Goal: Task Accomplishment & Management: Manage account settings

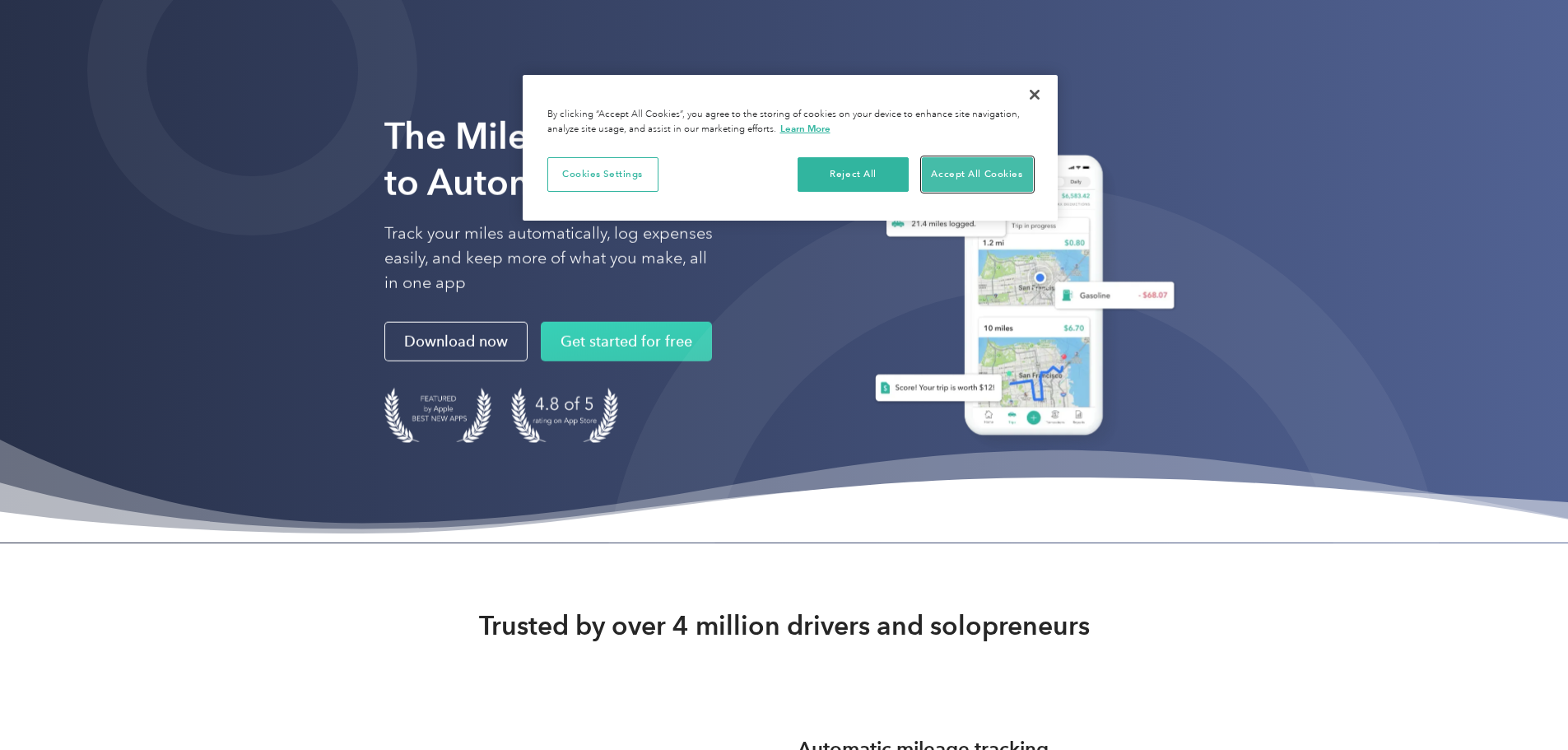
click at [956, 177] on button "Accept All Cookies" at bounding box center [977, 175] width 111 height 35
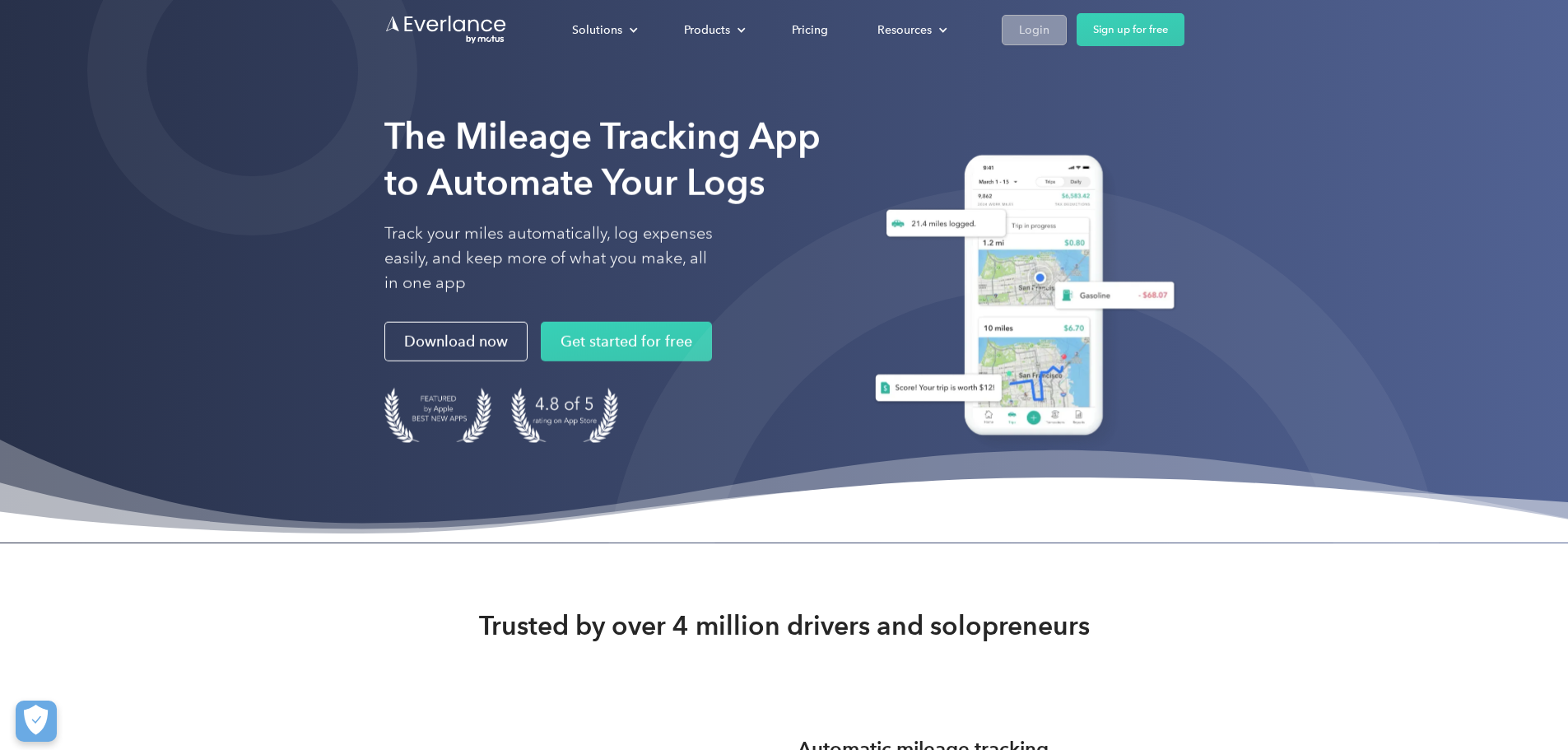
click at [1049, 33] on div "Login" at bounding box center [1034, 30] width 30 height 20
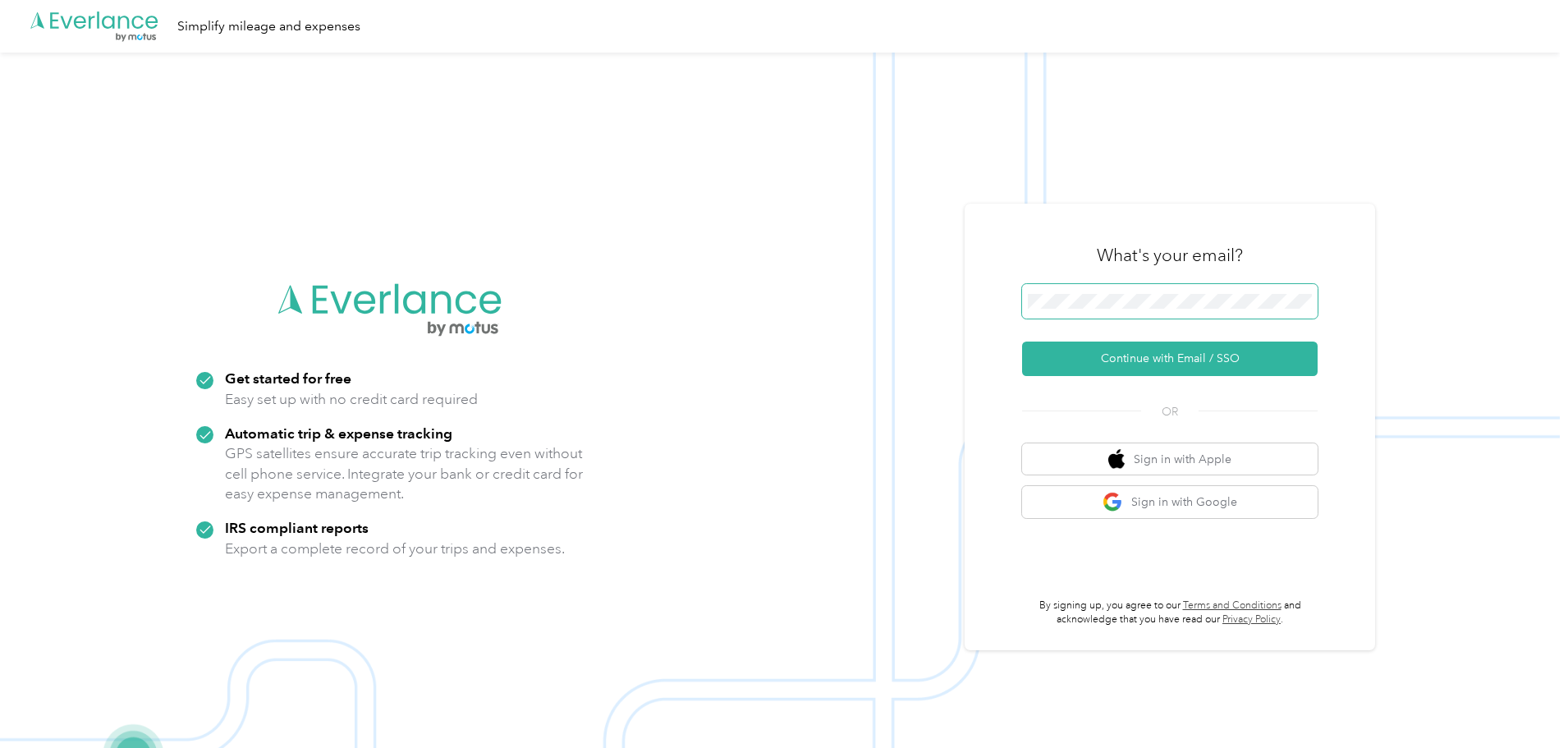
click at [1312, 305] on nordpass-icon at bounding box center [1312, 305] width 0 height 0
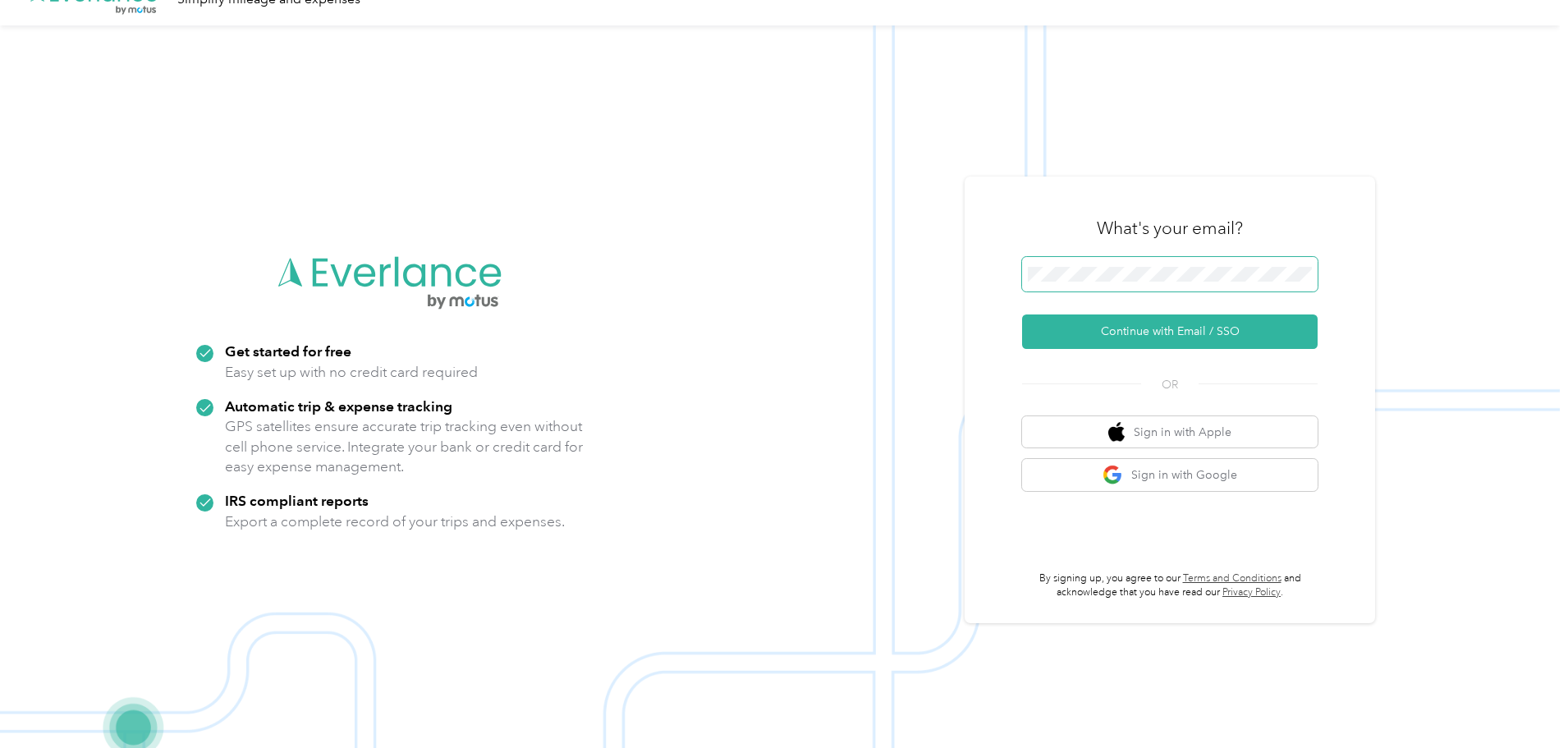
scroll to position [53, 0]
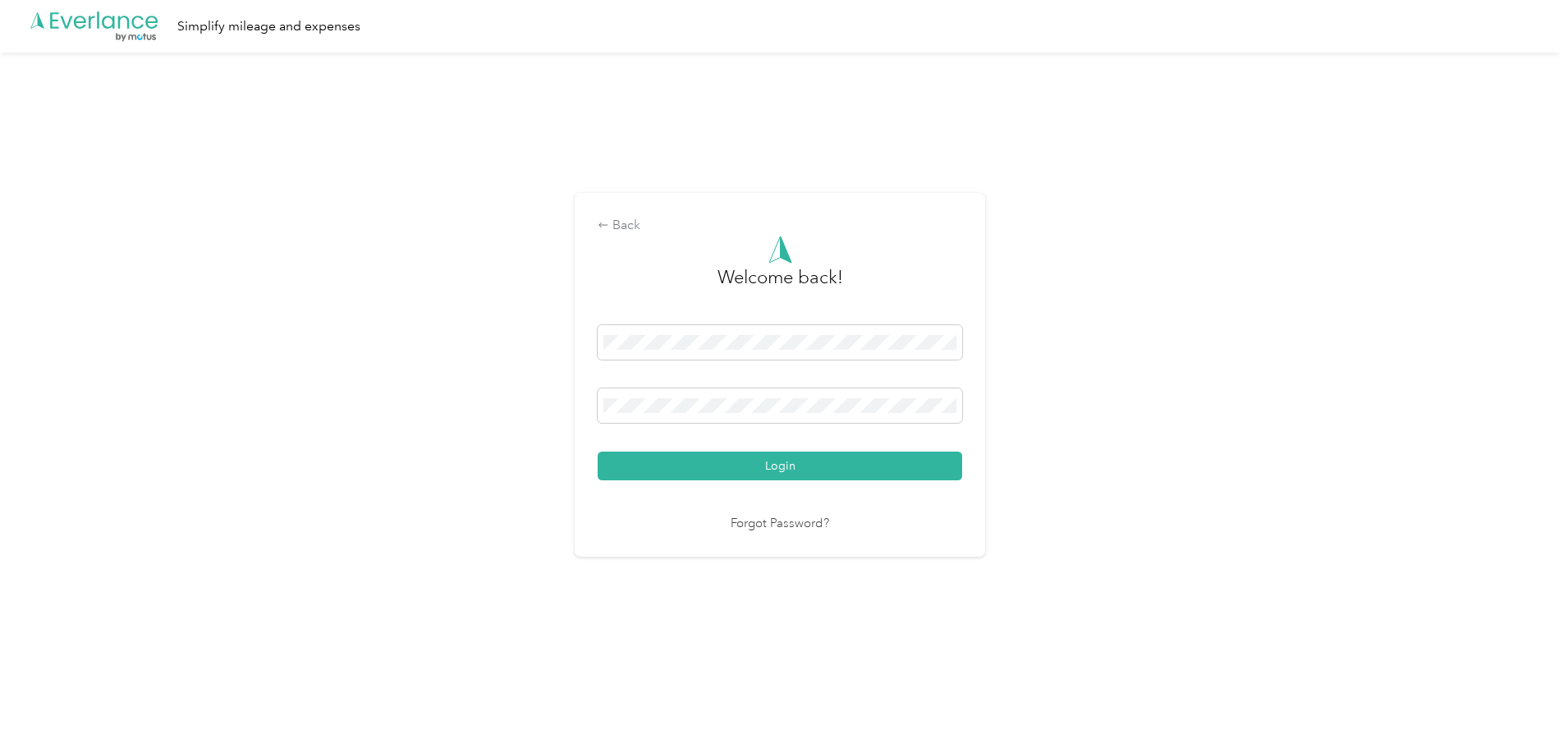
click at [0, 711] on nordpass-portal at bounding box center [0, 711] width 0 height 0
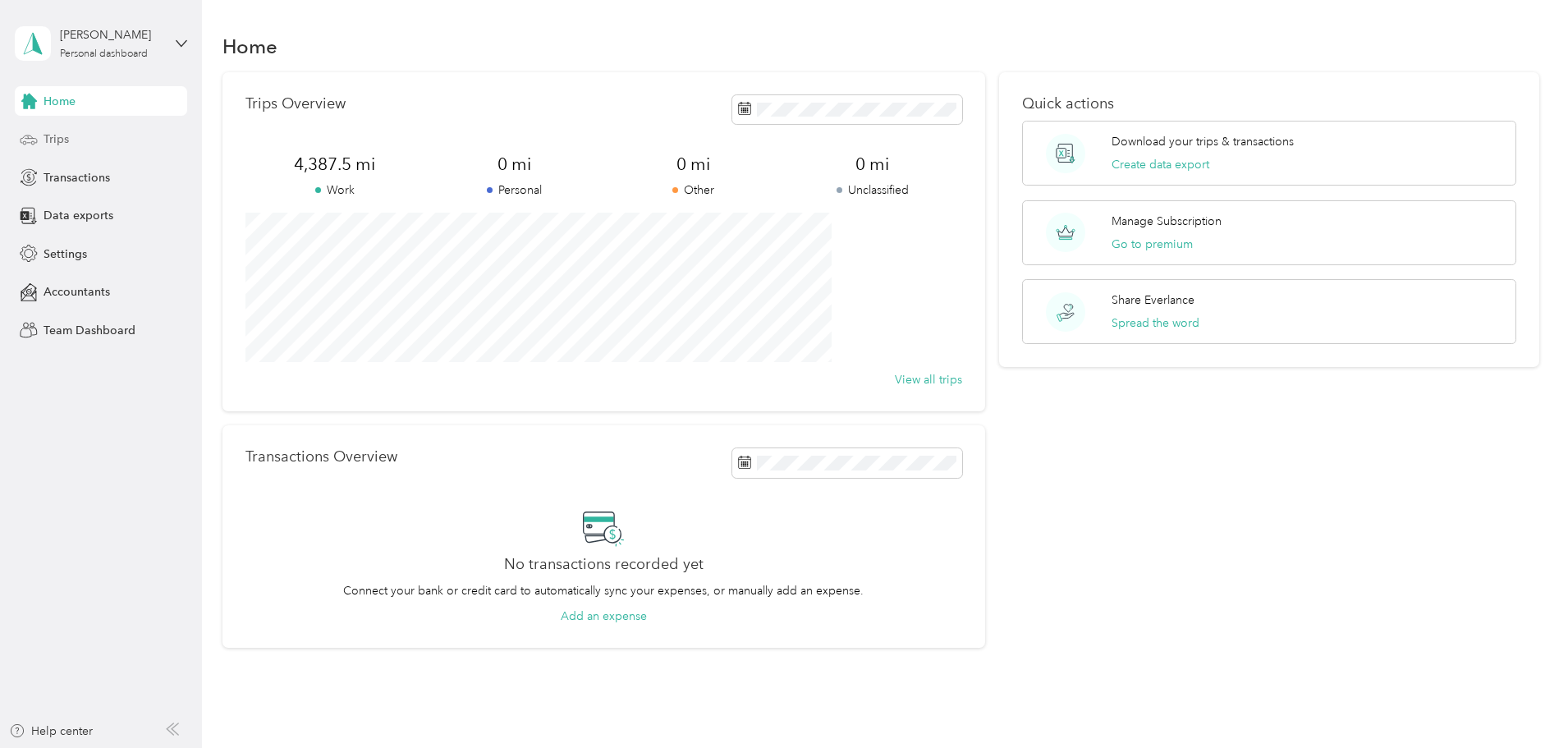
click at [61, 138] on span "Trips" at bounding box center [57, 139] width 26 height 17
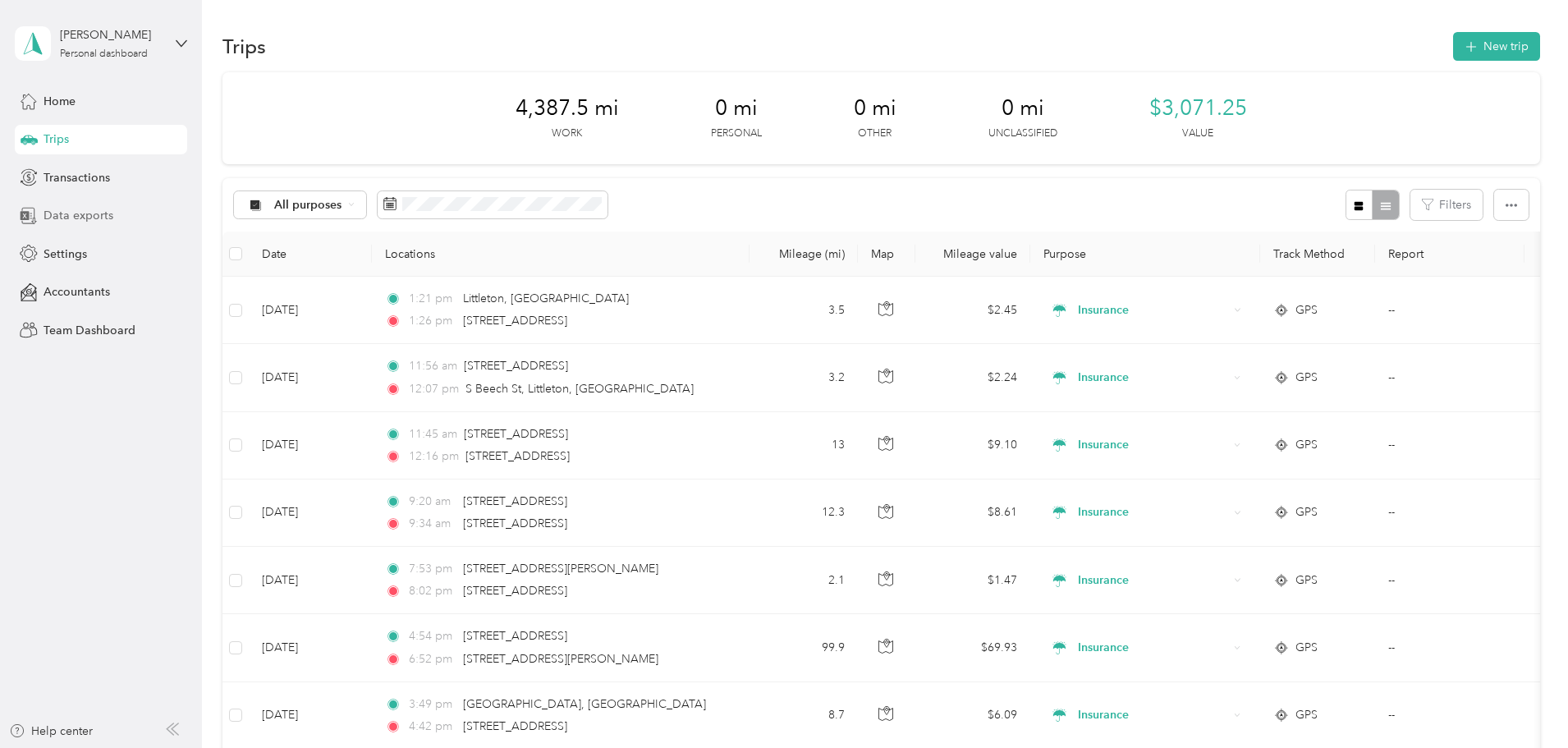
click at [108, 217] on span "Data exports" at bounding box center [78, 215] width 69 height 17
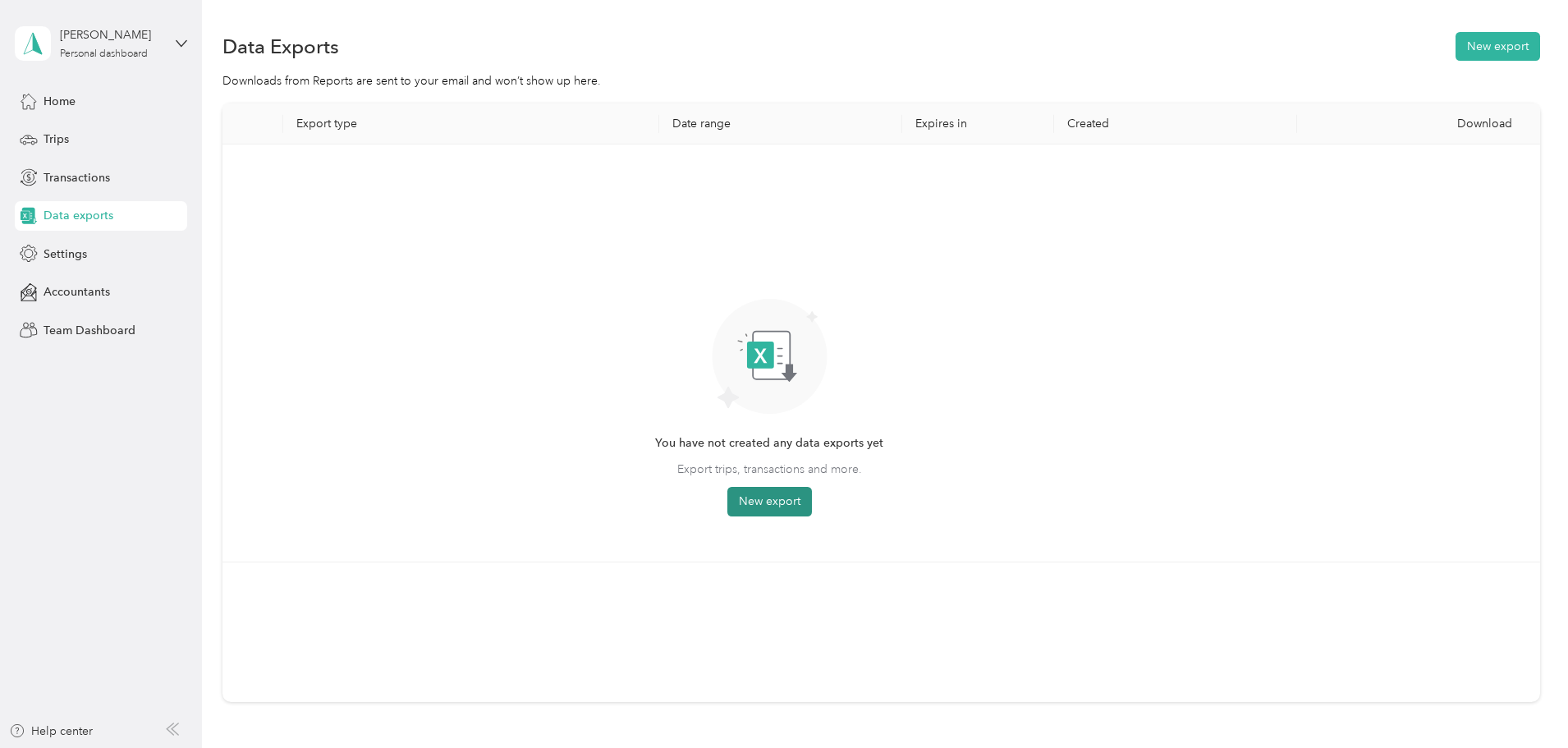
click at [812, 501] on button "New export" at bounding box center [769, 501] width 85 height 29
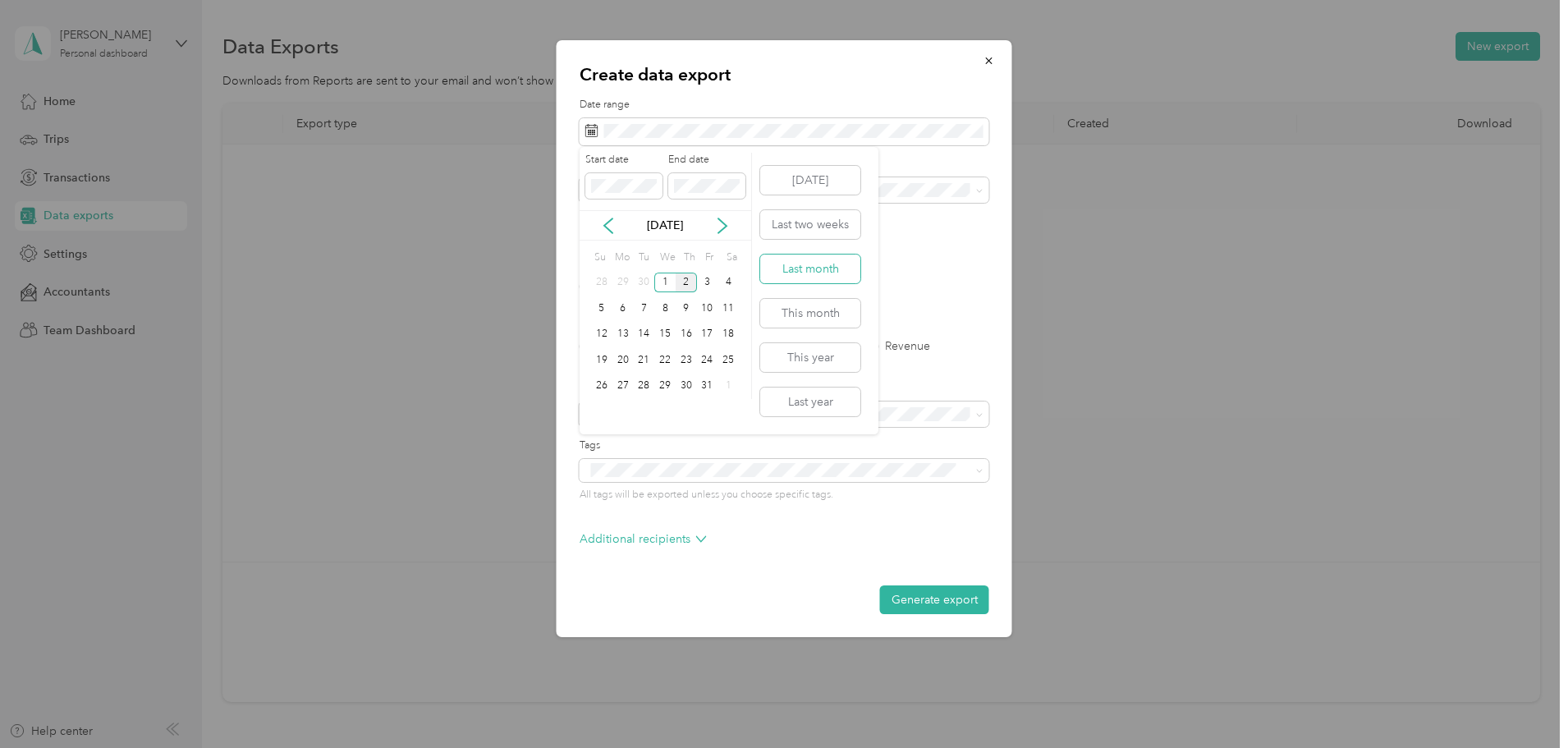
click at [810, 265] on button "Last month" at bounding box center [810, 268] width 100 height 28
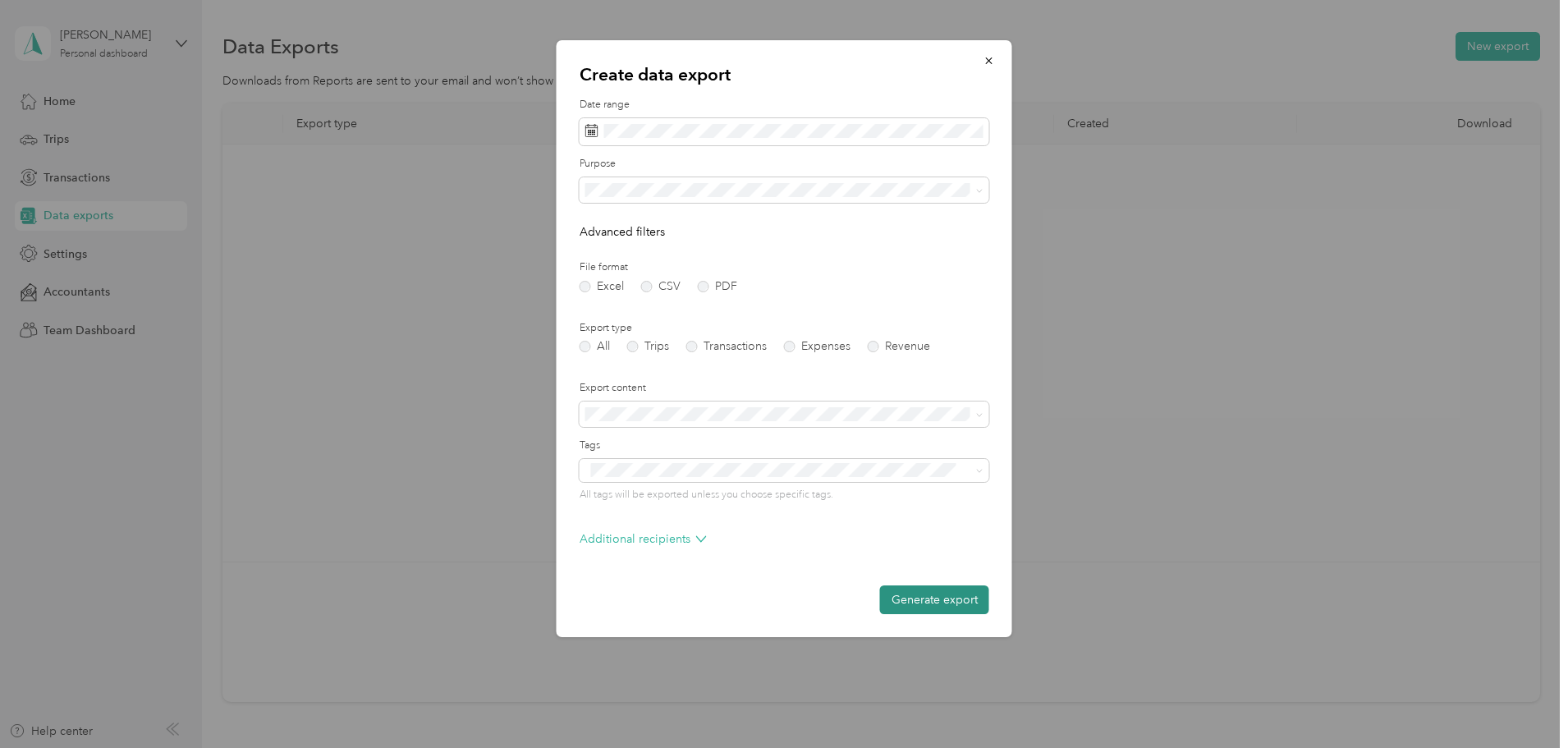
click at [936, 602] on button "Generate export" at bounding box center [935, 598] width 110 height 28
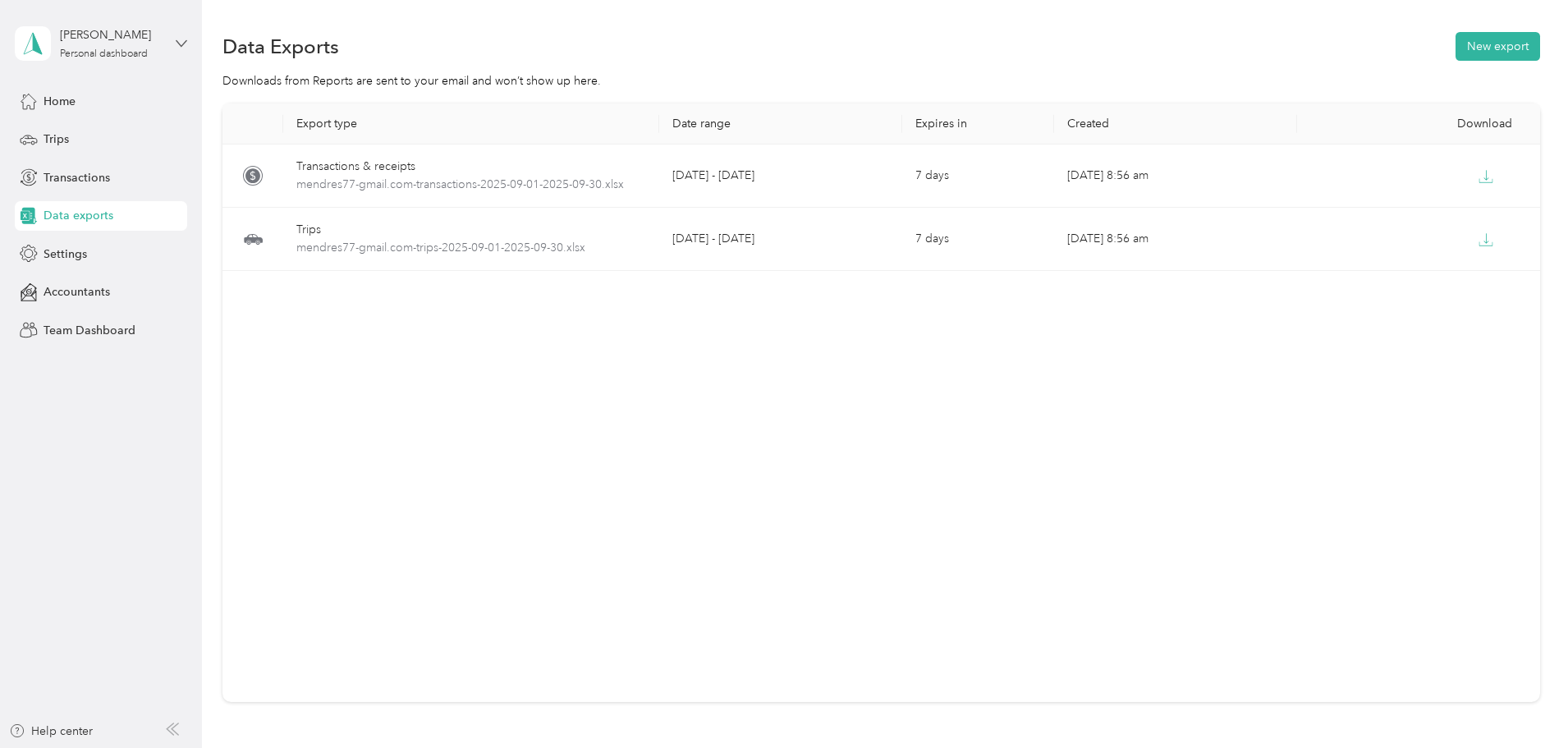
click at [181, 40] on icon at bounding box center [182, 43] width 12 height 12
click at [77, 137] on div "Log out" at bounding box center [188, 127] width 323 height 28
